Goal: Transaction & Acquisition: Purchase product/service

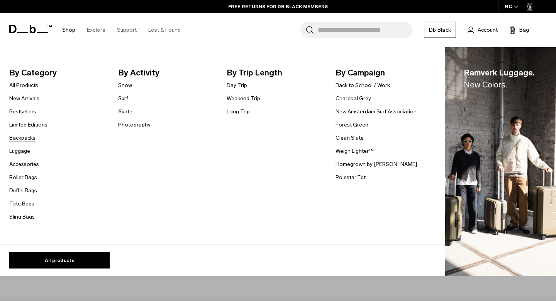
click at [25, 138] on link "Backpacks" at bounding box center [22, 138] width 26 height 8
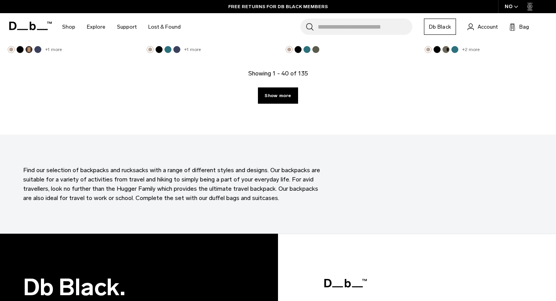
scroll to position [2270, 0]
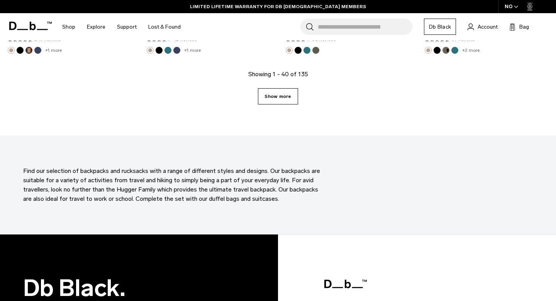
click at [286, 98] on link "Show more" at bounding box center [278, 96] width 40 height 16
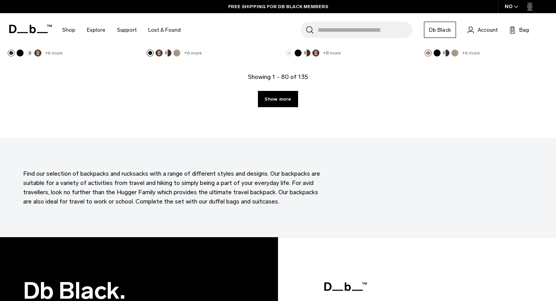
scroll to position [4417, 0]
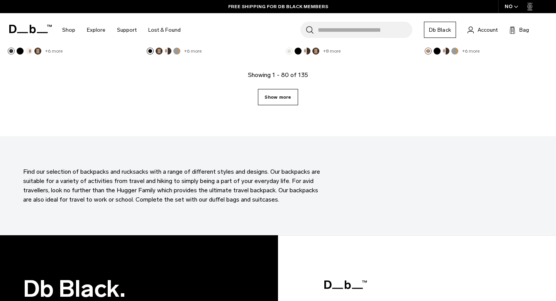
click at [289, 96] on link "Show more" at bounding box center [278, 97] width 40 height 16
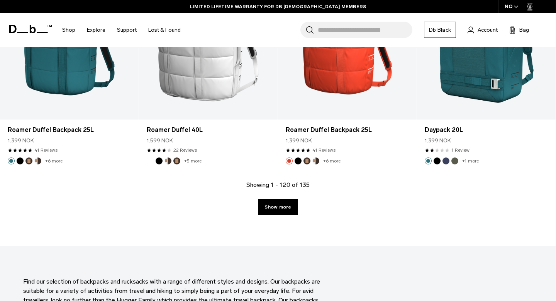
scroll to position [6446, 0]
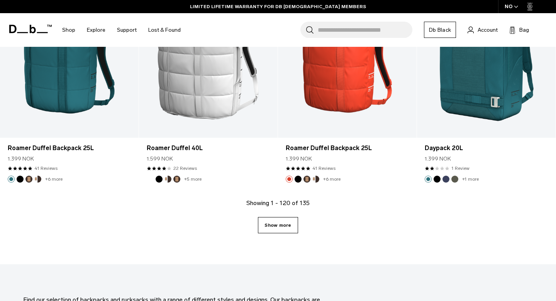
click at [279, 221] on link "Show more" at bounding box center [278, 225] width 40 height 16
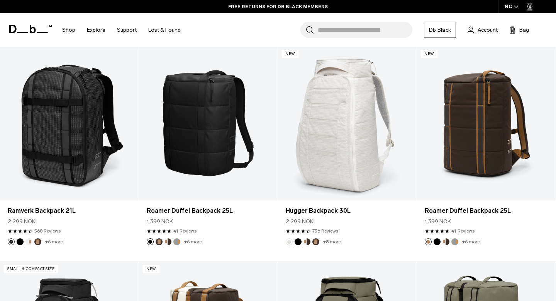
scroll to position [4227, 0]
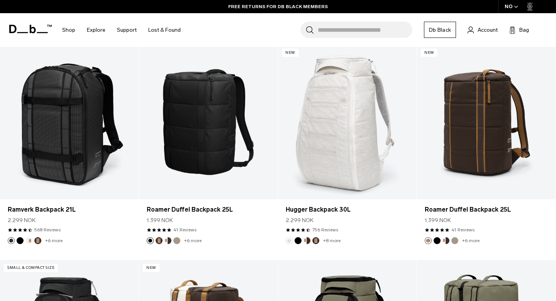
scroll to position [6446, 0]
